Goal: Information Seeking & Learning: Compare options

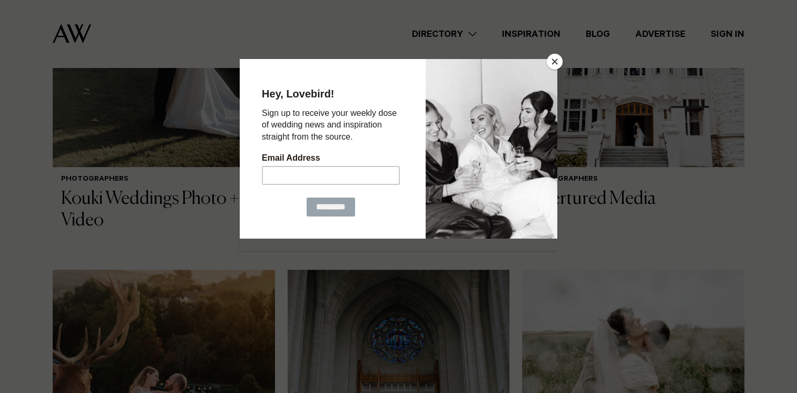
scroll to position [695, 0]
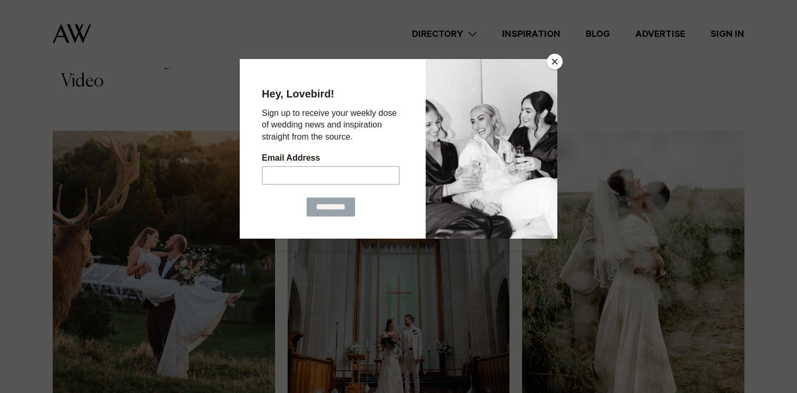
click at [556, 67] on button "Close" at bounding box center [555, 62] width 16 height 16
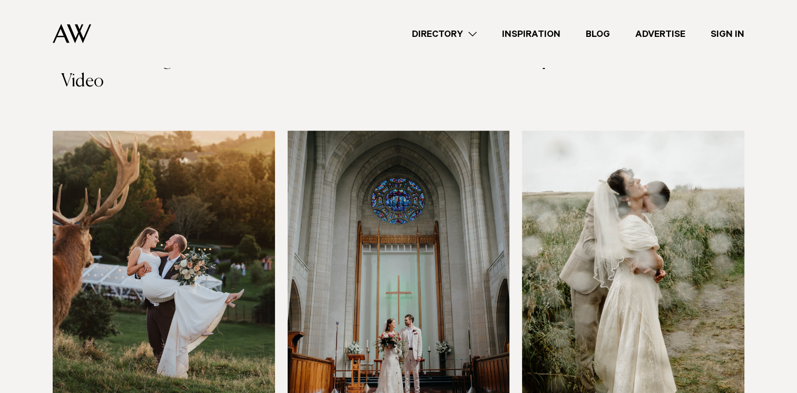
scroll to position [764, 0]
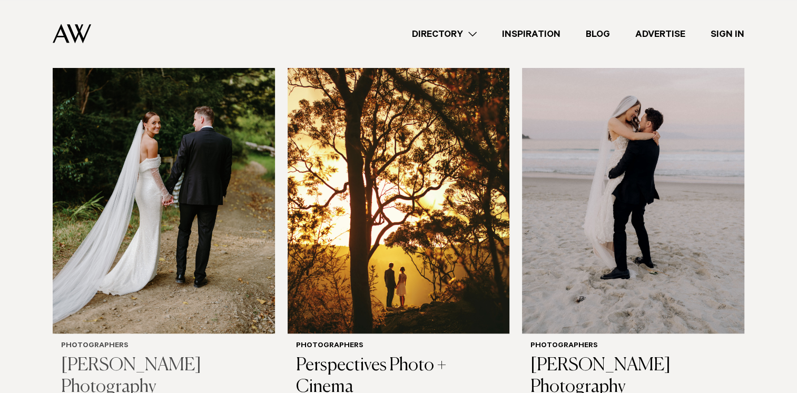
scroll to position [1113, 0]
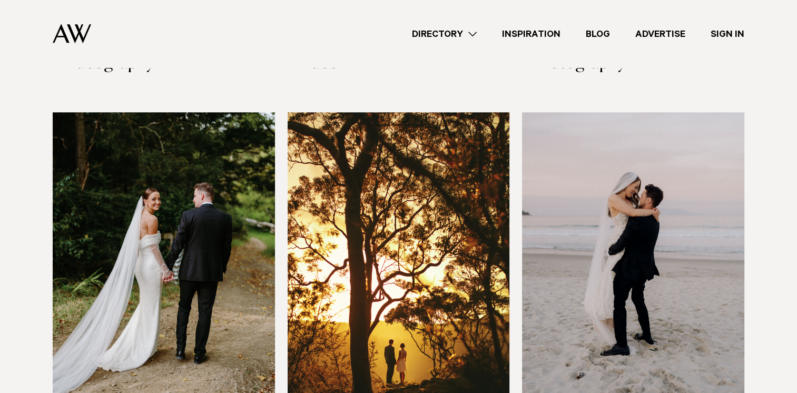
click at [185, 199] on img at bounding box center [164, 261] width 222 height 298
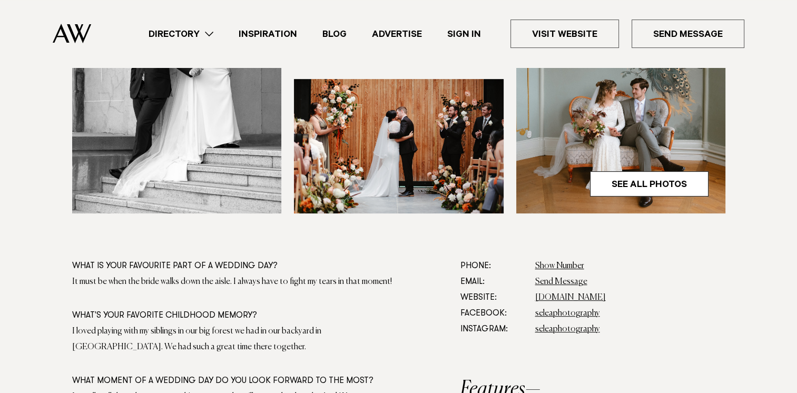
scroll to position [444, 0]
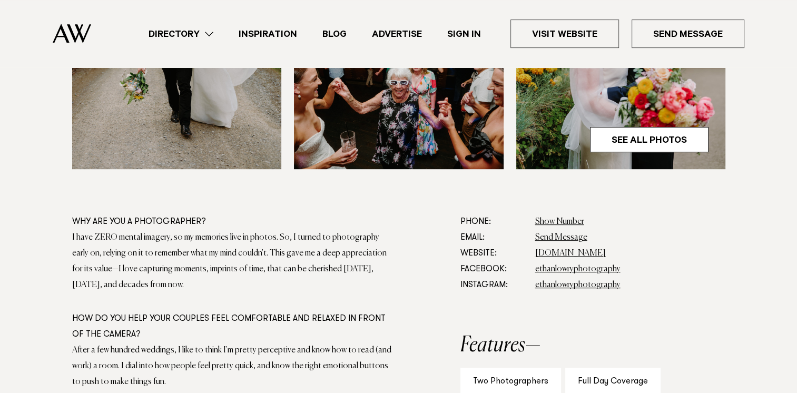
scroll to position [488, 0]
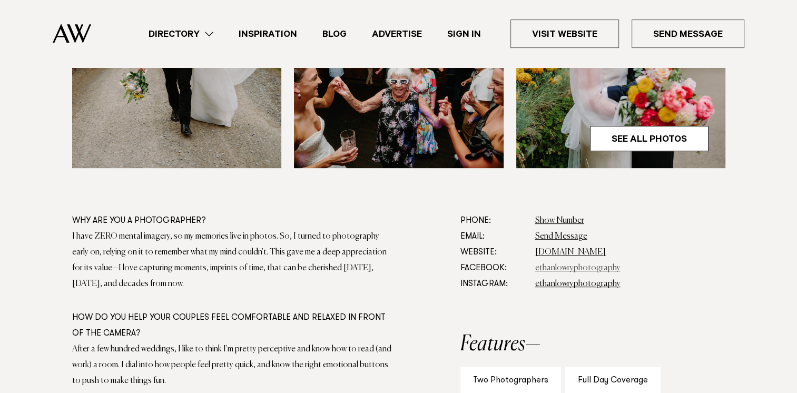
click at [563, 264] on link "ethanlowryphotography" at bounding box center [577, 268] width 85 height 8
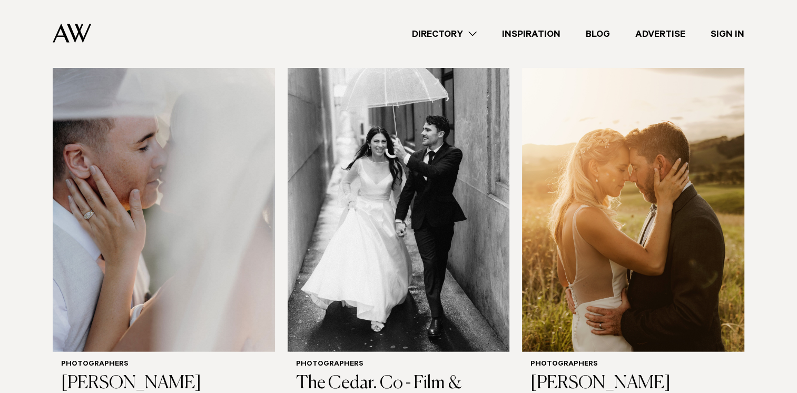
scroll to position [2374, 0]
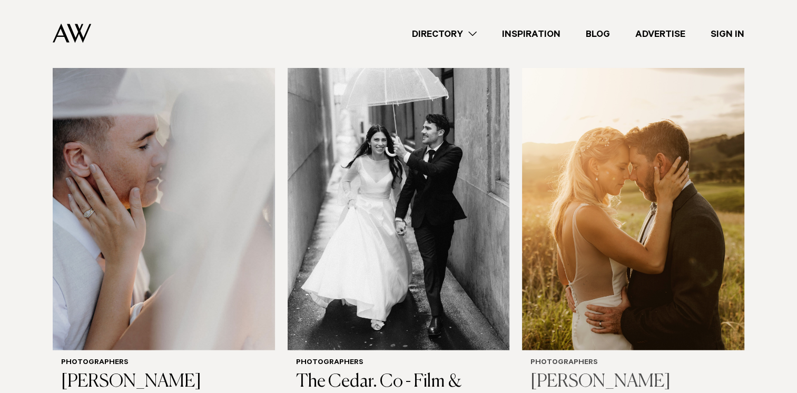
click at [648, 232] on img at bounding box center [633, 201] width 222 height 298
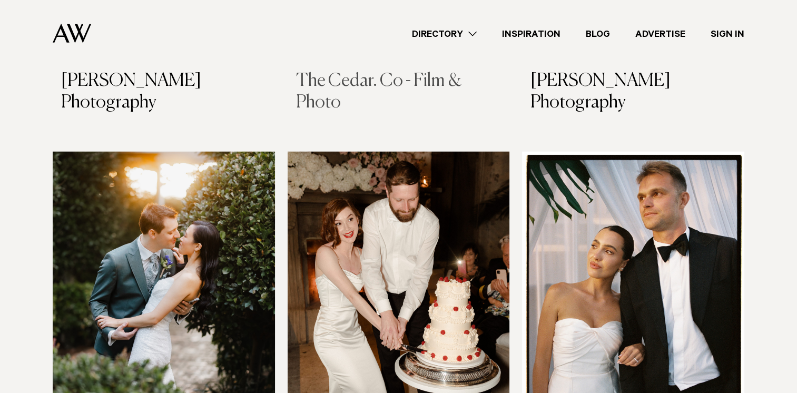
scroll to position [2886, 0]
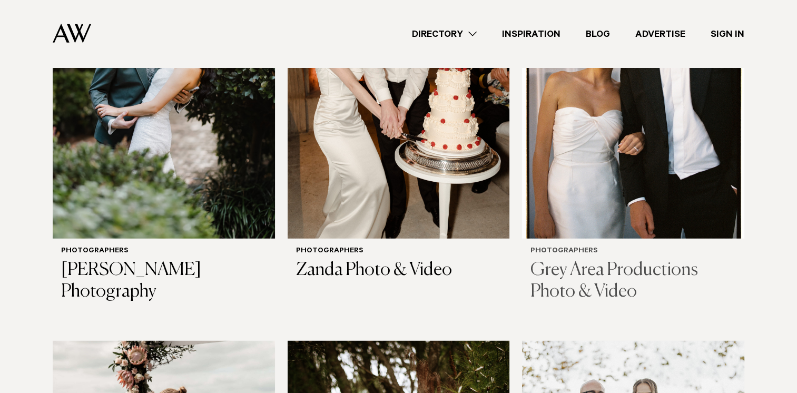
click at [592, 260] on h3 "Grey Area Productions Photo & Video" at bounding box center [632, 281] width 205 height 43
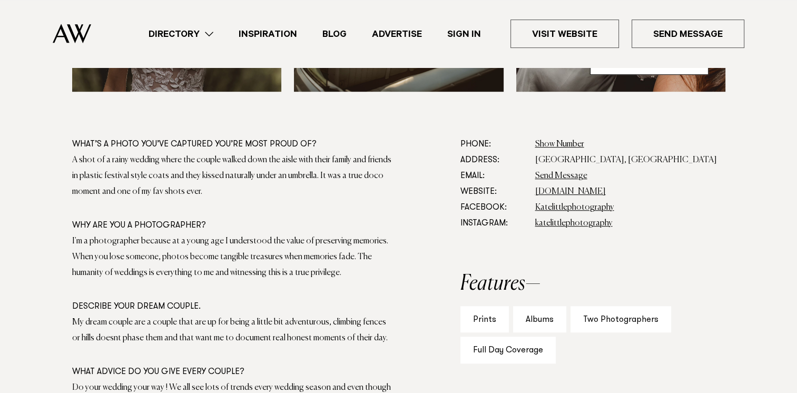
scroll to position [564, 0]
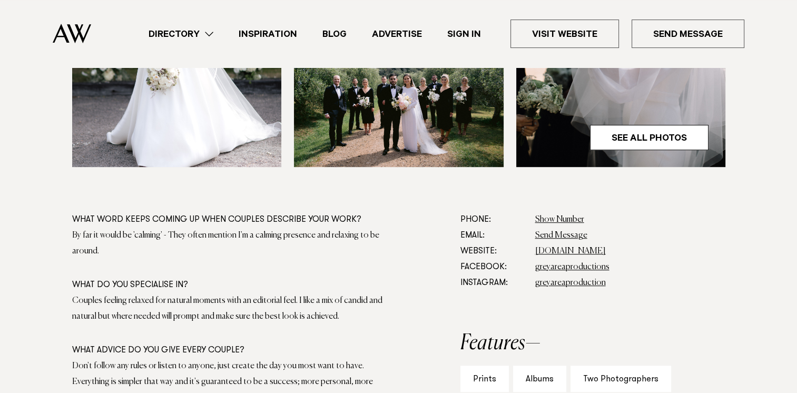
scroll to position [607, 0]
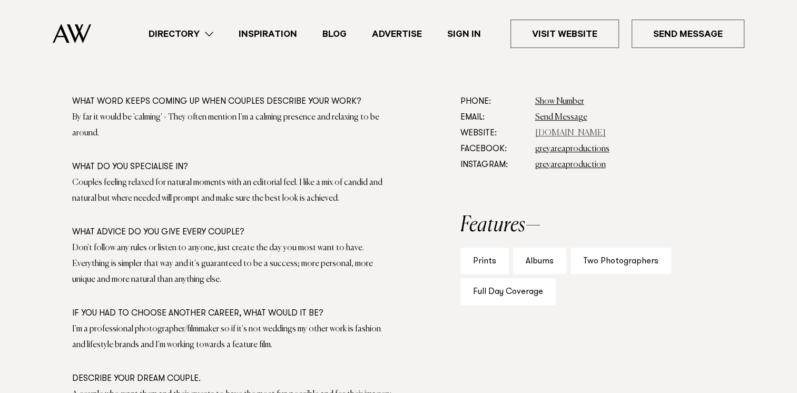
click at [565, 132] on link "www.greyareaproductions.com" at bounding box center [570, 133] width 71 height 8
